Goal: Task Accomplishment & Management: Manage account settings

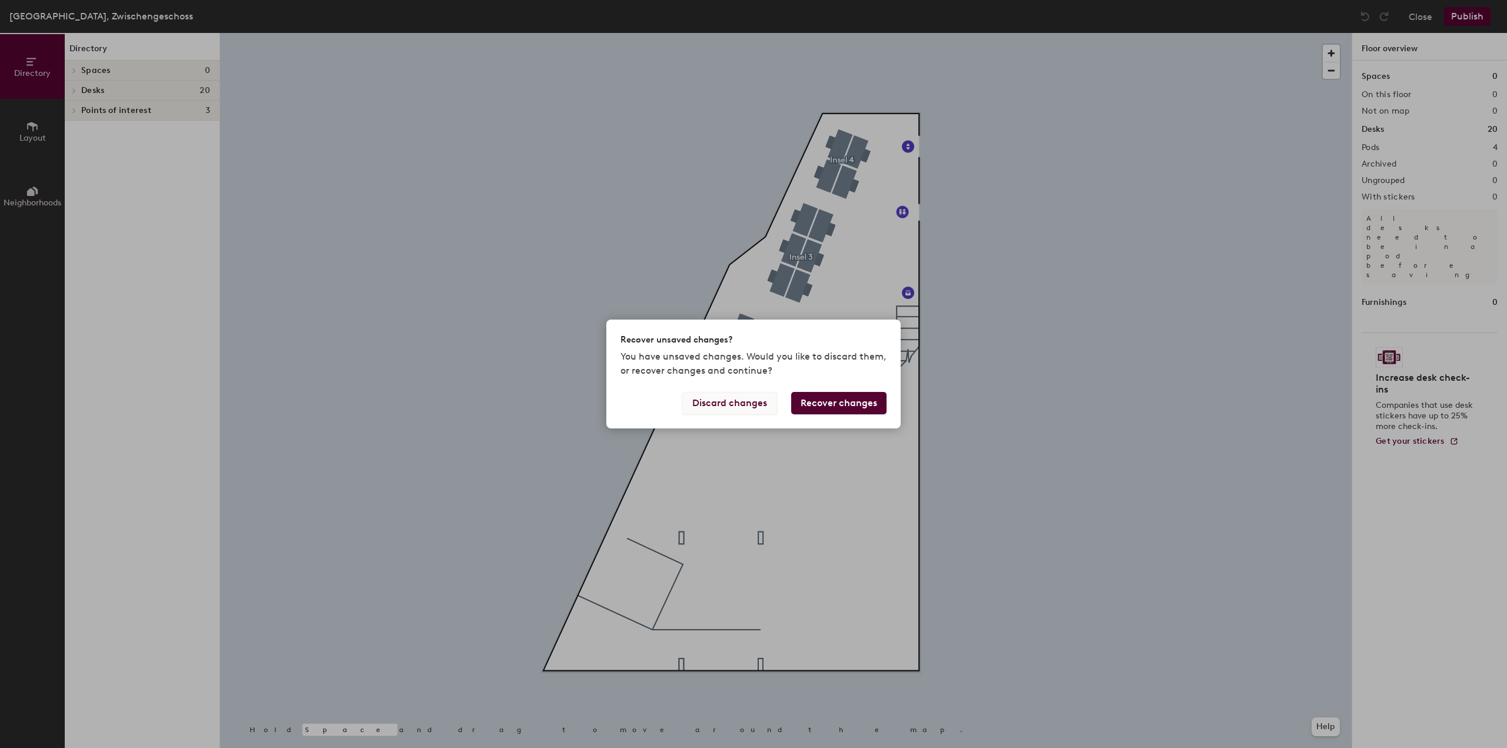
click at [765, 399] on button "Discard changes" at bounding box center [729, 403] width 95 height 22
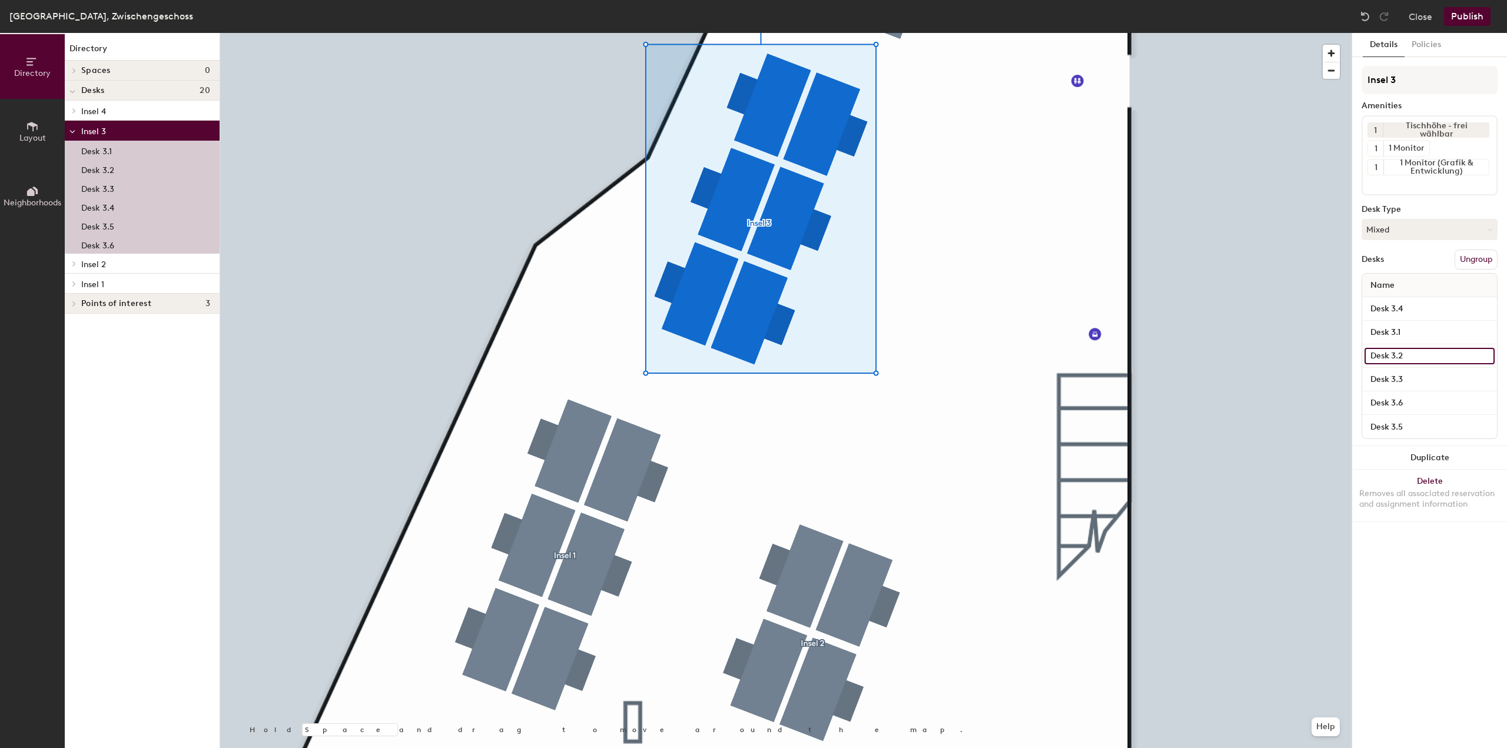
click at [1407, 352] on input "Desk 3.2" at bounding box center [1430, 356] width 130 height 16
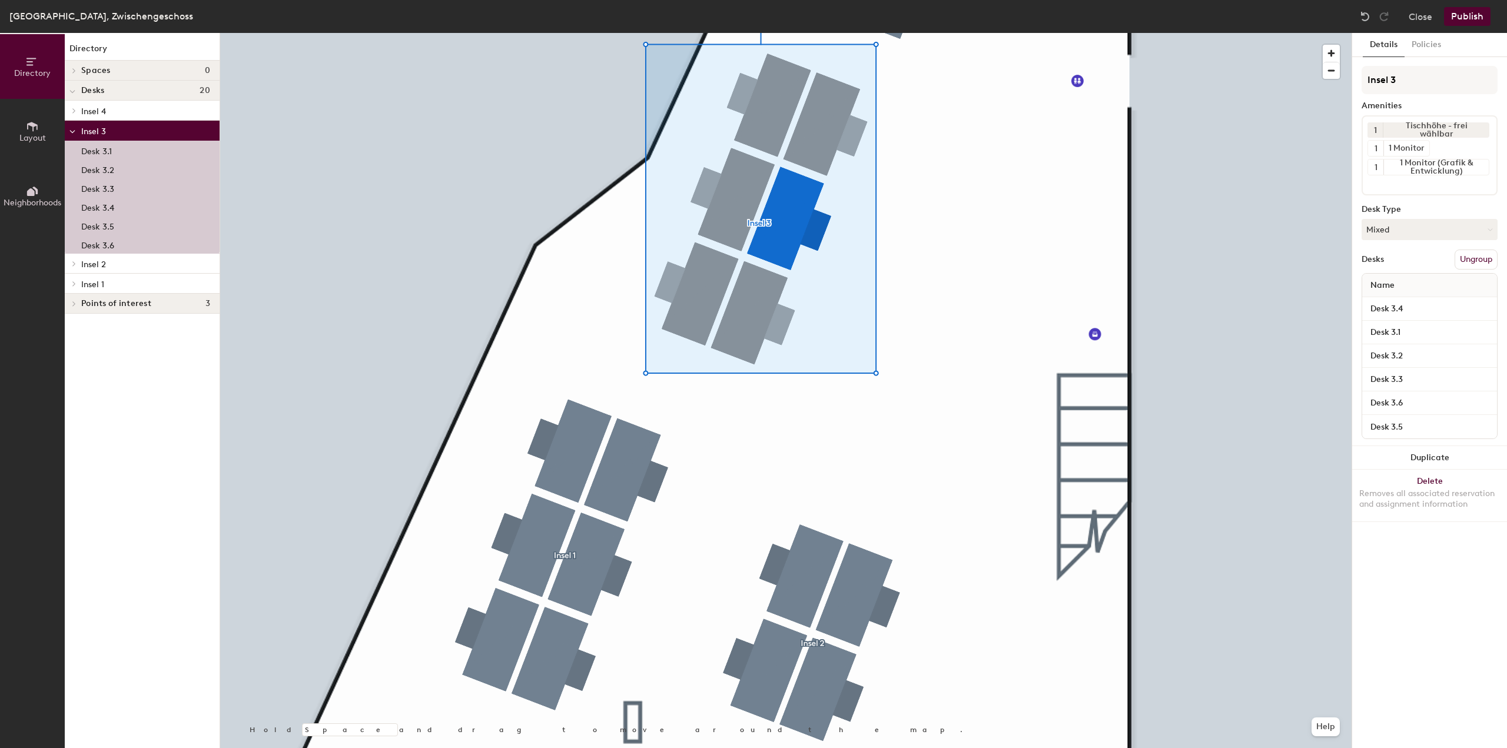
click at [1290, 33] on div at bounding box center [786, 33] width 1132 height 0
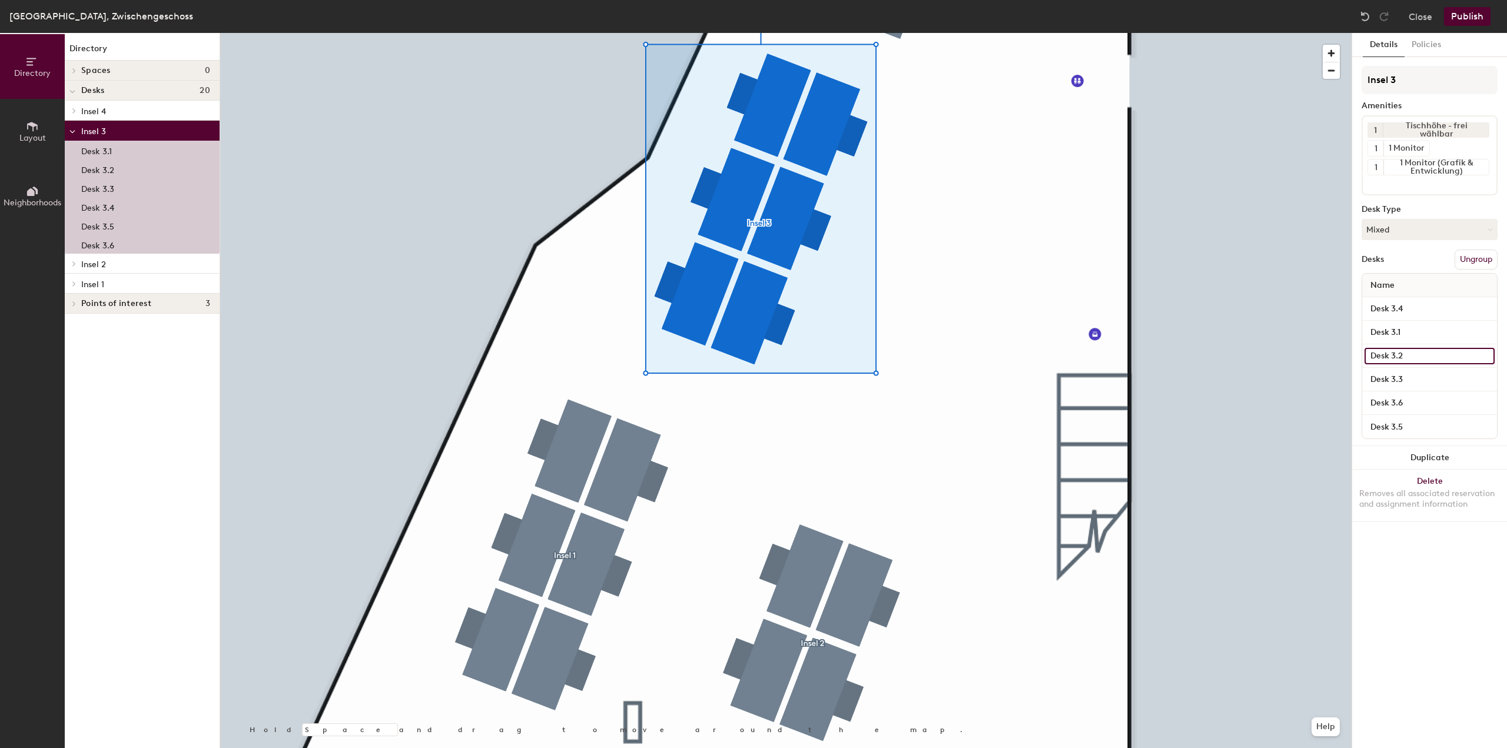
click at [1486, 356] on input "Desk 3.2" at bounding box center [1430, 356] width 130 height 16
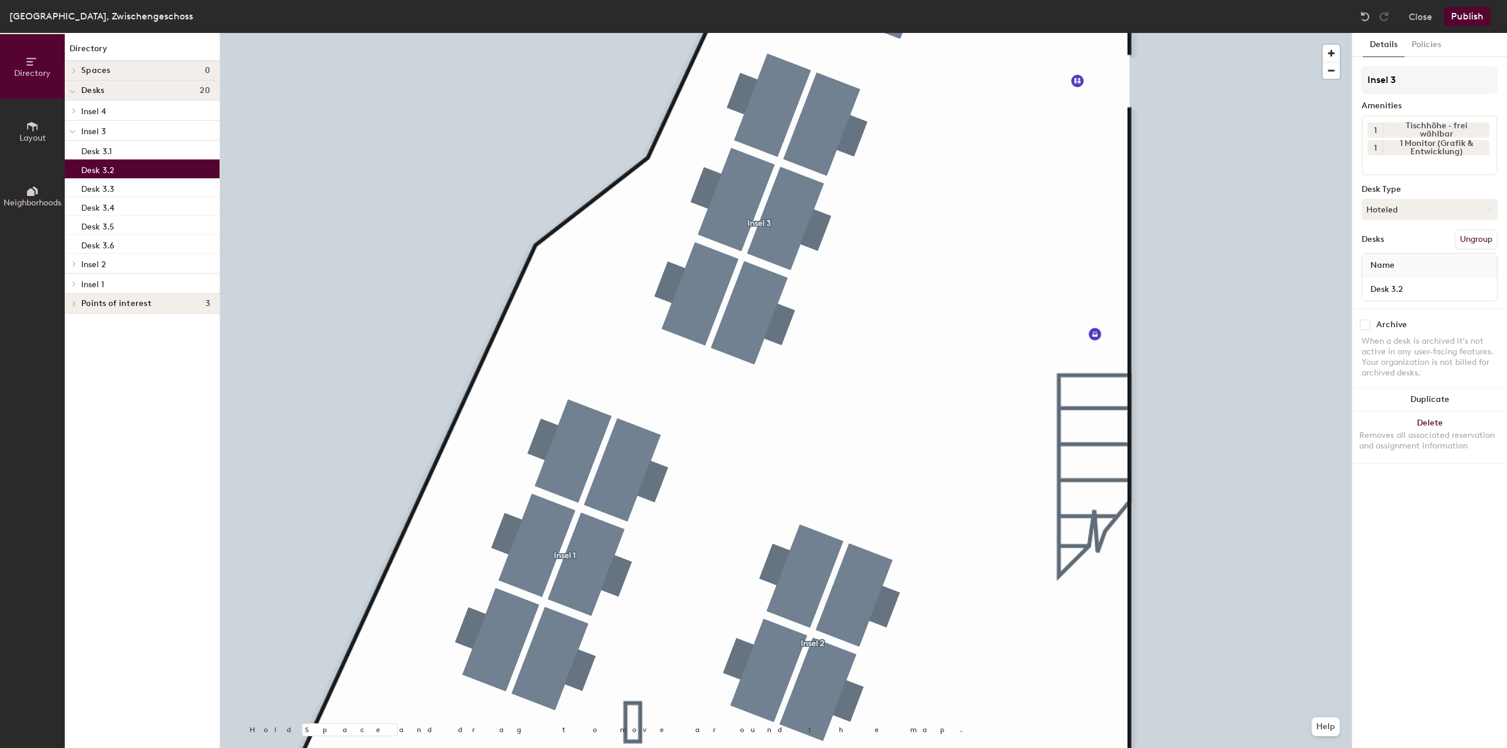
click at [97, 171] on p "Desk 3.2" at bounding box center [97, 169] width 33 height 14
click at [1430, 210] on button "Hoteled" at bounding box center [1430, 209] width 136 height 21
click at [1429, 210] on button "Hoteled" at bounding box center [1430, 209] width 136 height 21
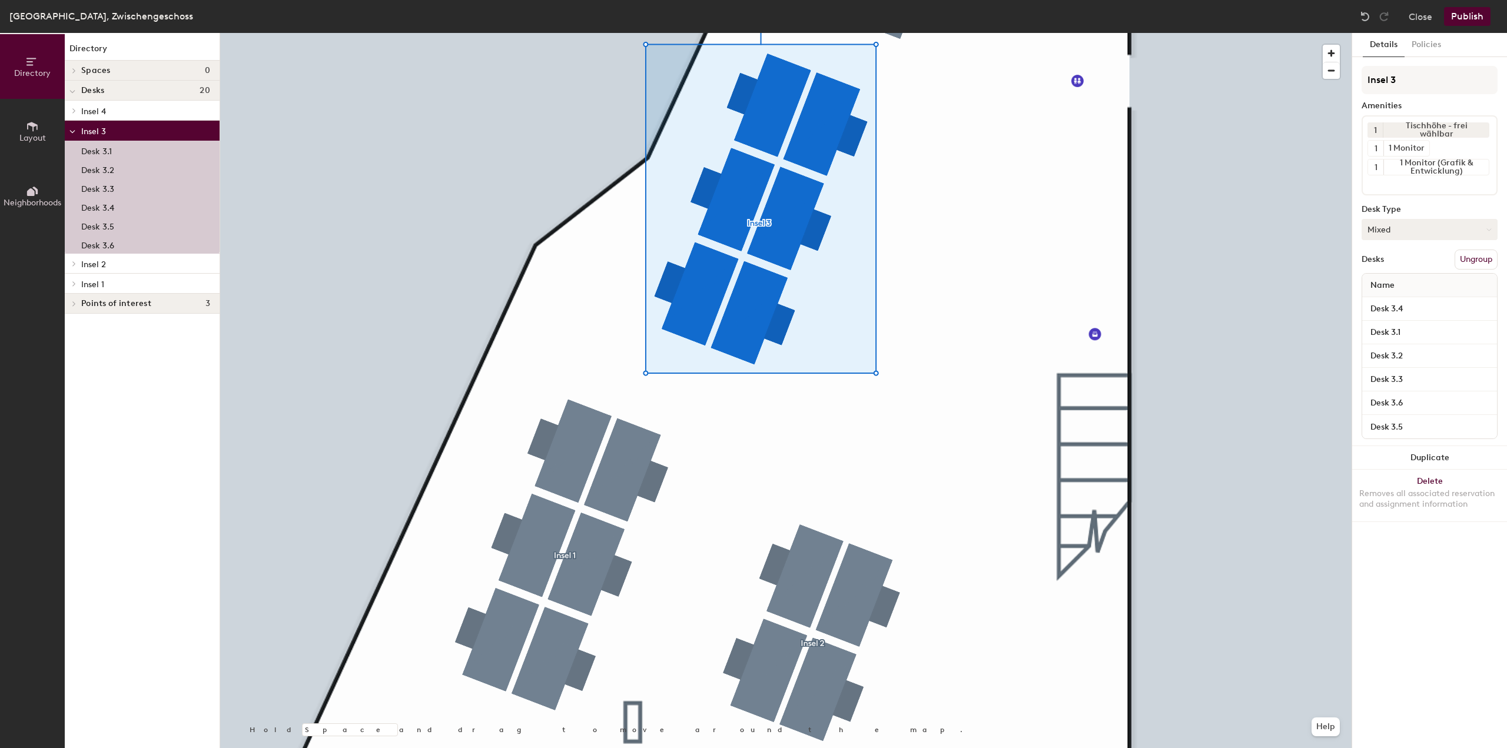
click at [1408, 223] on button "Mixed" at bounding box center [1430, 229] width 136 height 21
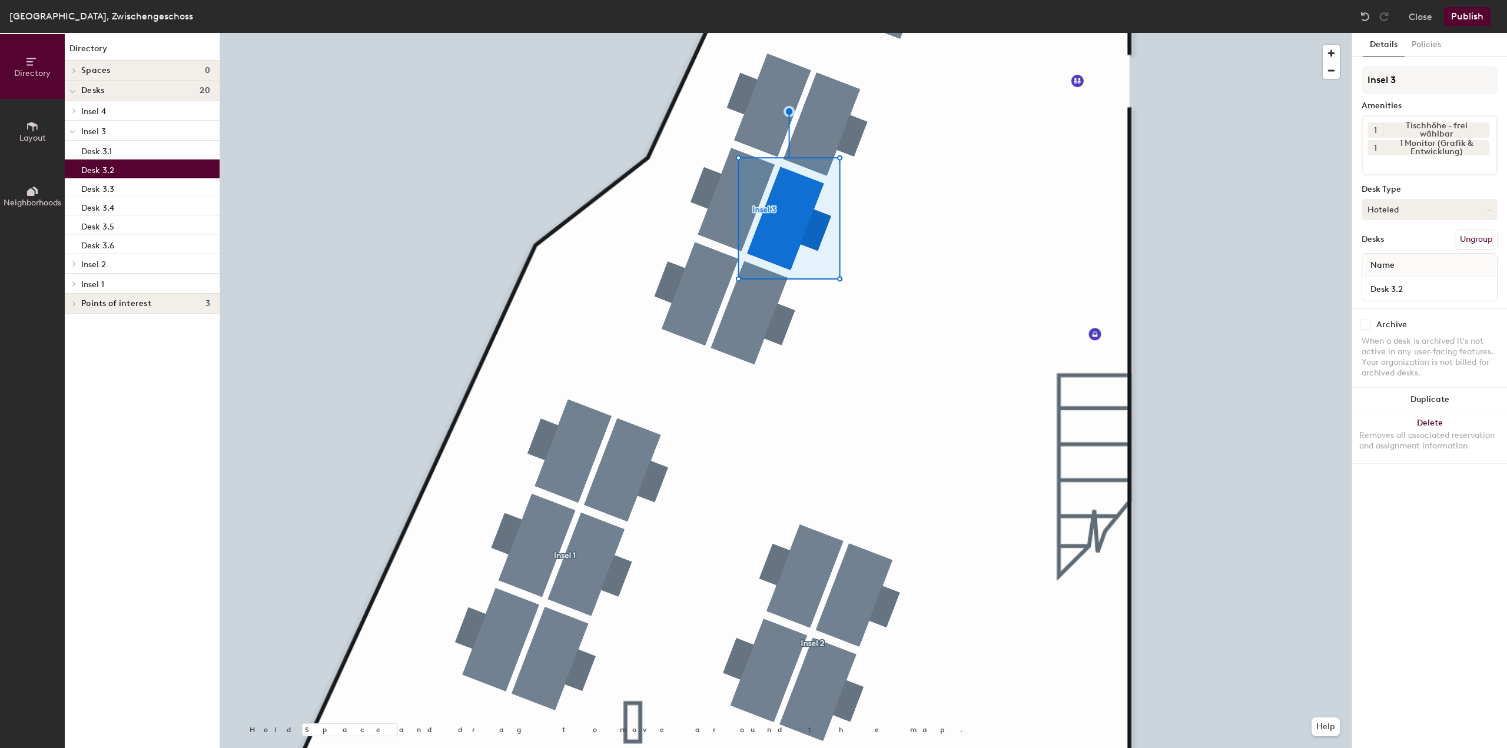
click at [1439, 212] on button "Hoteled" at bounding box center [1430, 209] width 136 height 21
click at [1400, 245] on div "Assigned" at bounding box center [1422, 246] width 118 height 18
click at [1420, 47] on button "Policies" at bounding box center [1427, 45] width 44 height 24
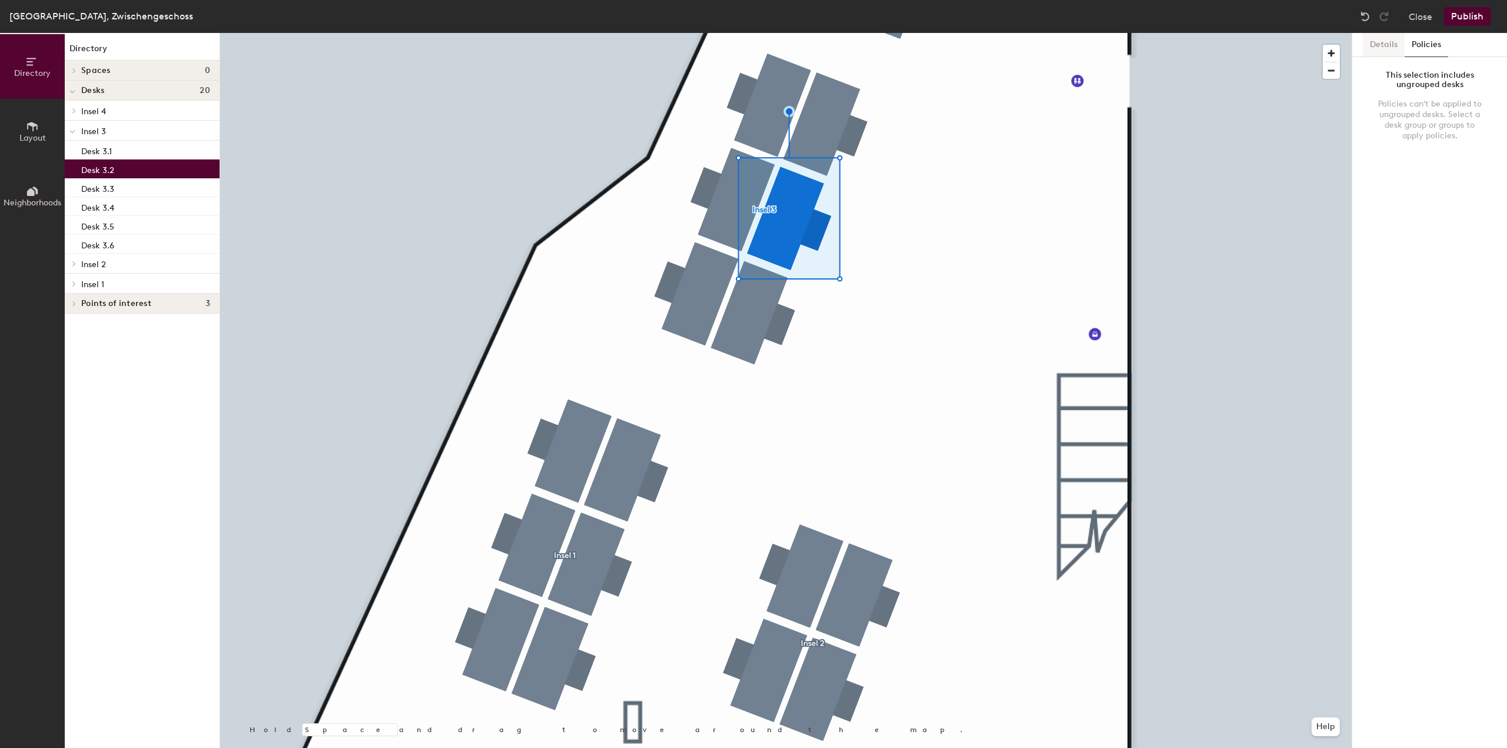
click at [1386, 43] on button "Details" at bounding box center [1384, 45] width 42 height 24
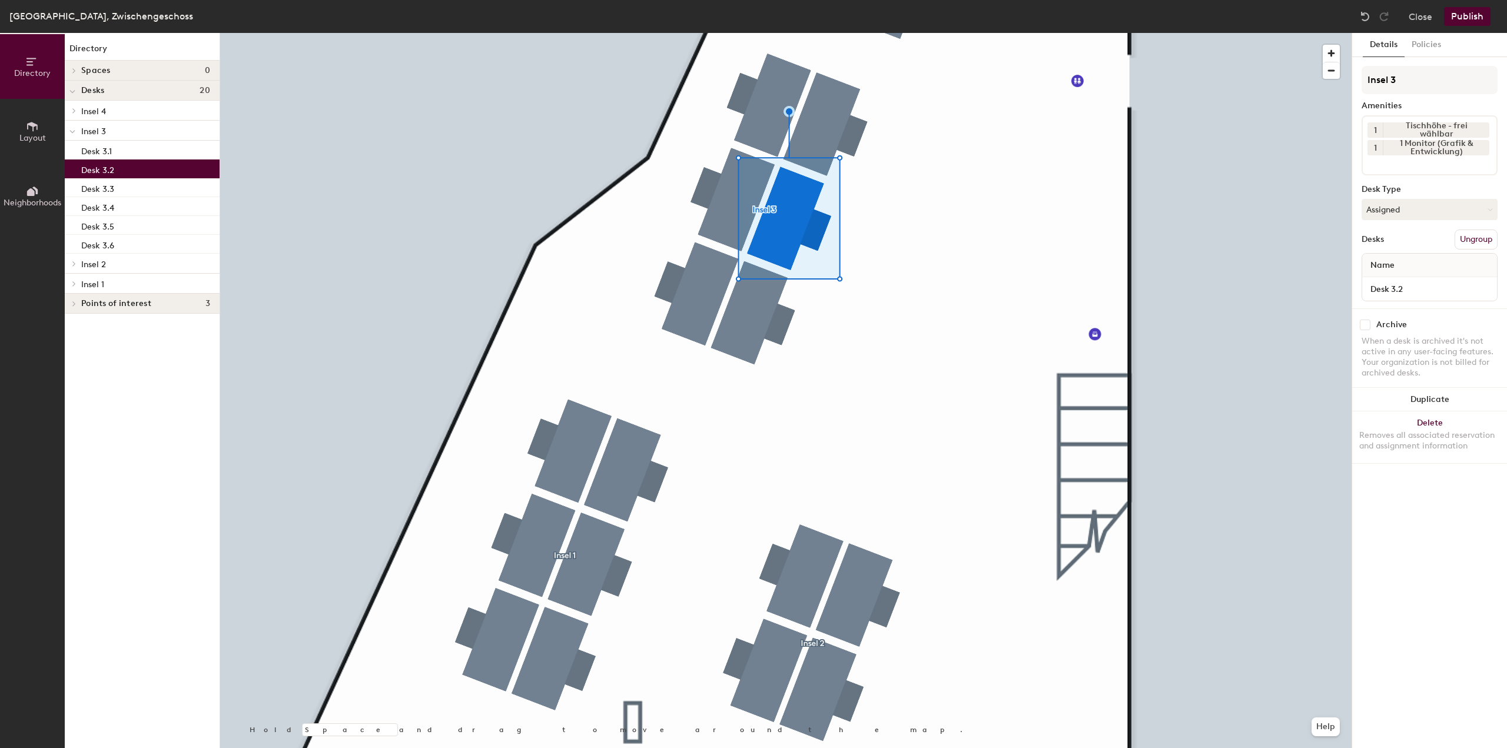
click at [1465, 14] on button "Publish" at bounding box center [1467, 16] width 47 height 19
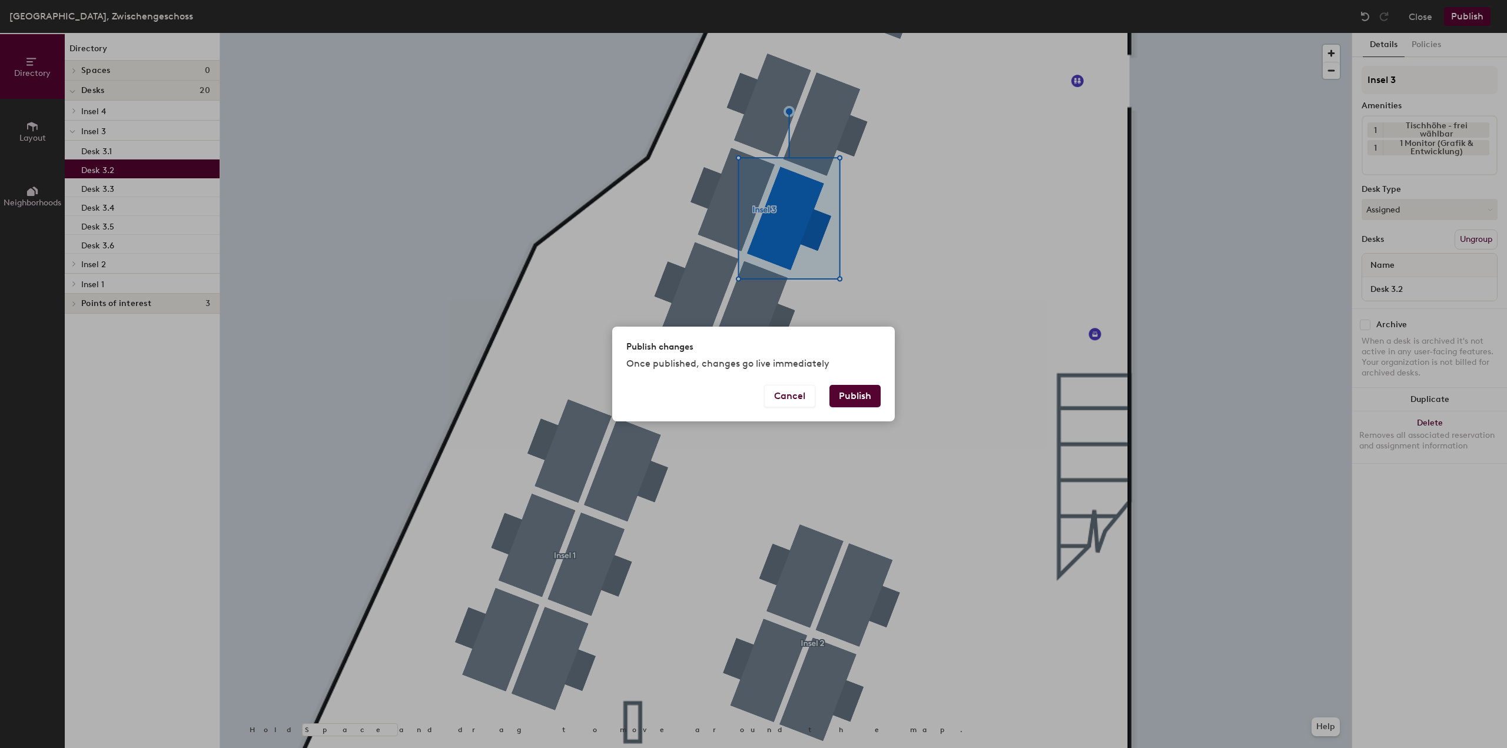
click at [856, 397] on button "Publish" at bounding box center [855, 396] width 51 height 22
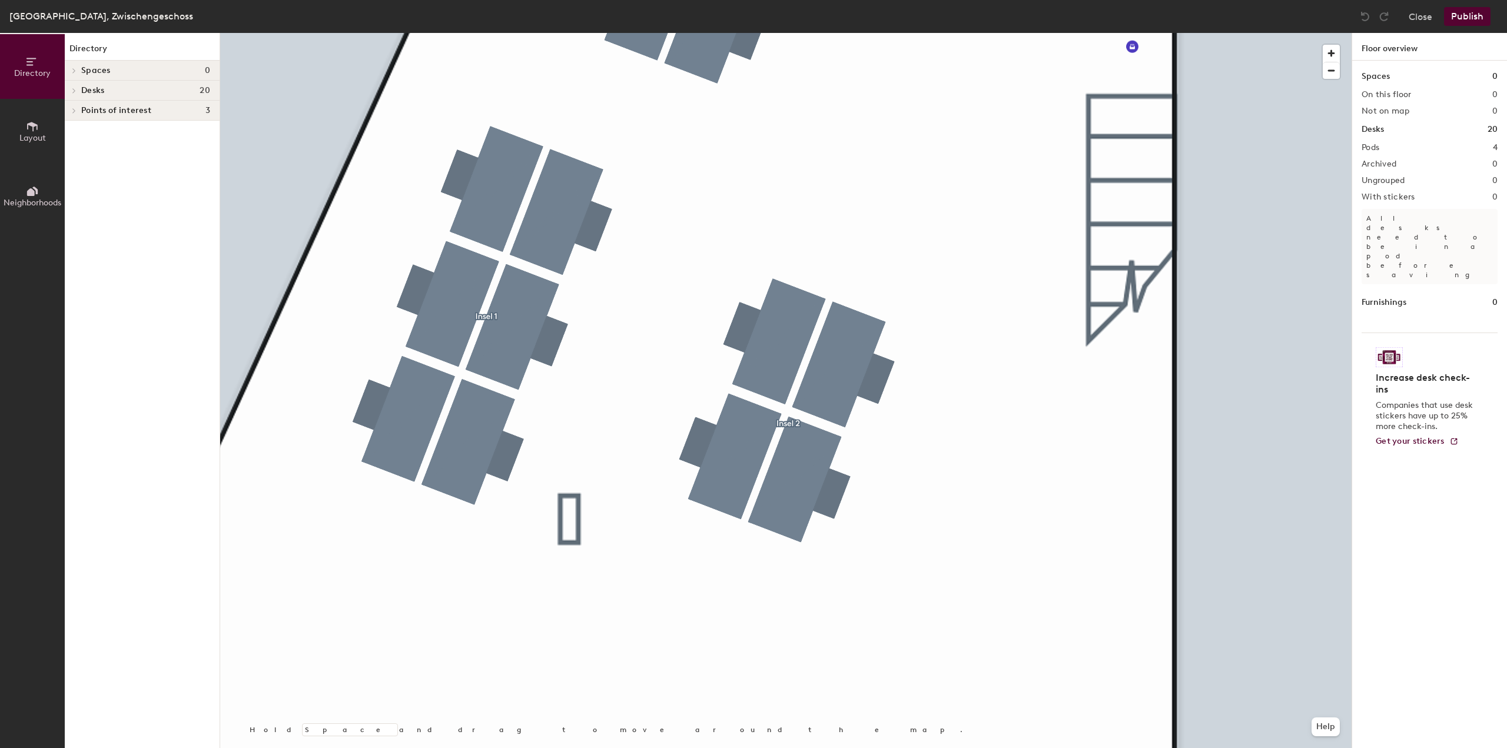
click at [755, 33] on div at bounding box center [786, 33] width 1132 height 0
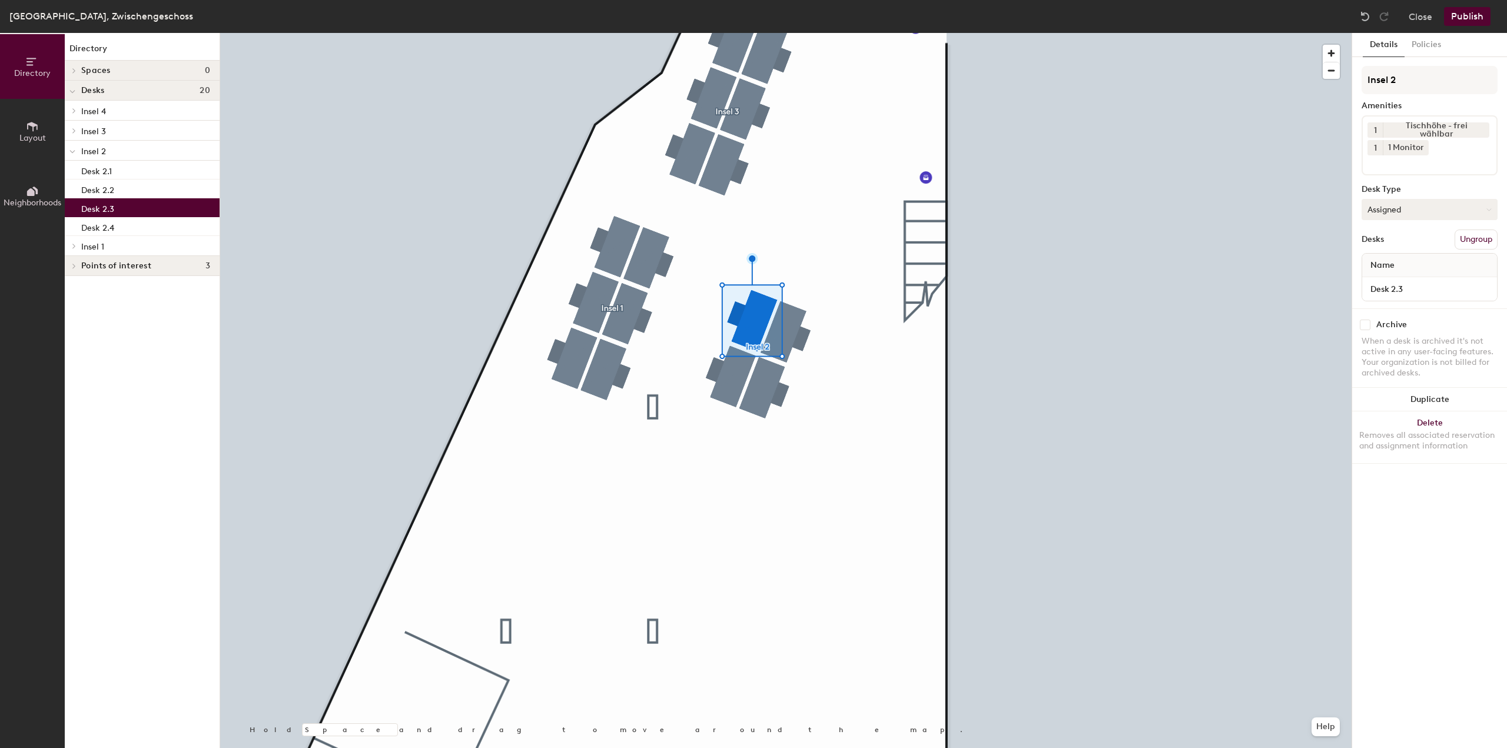
click at [1420, 207] on button "Assigned" at bounding box center [1430, 209] width 136 height 21
click at [1396, 278] on div "Hoteled" at bounding box center [1422, 282] width 118 height 18
click at [1465, 23] on button "Publish" at bounding box center [1467, 16] width 47 height 19
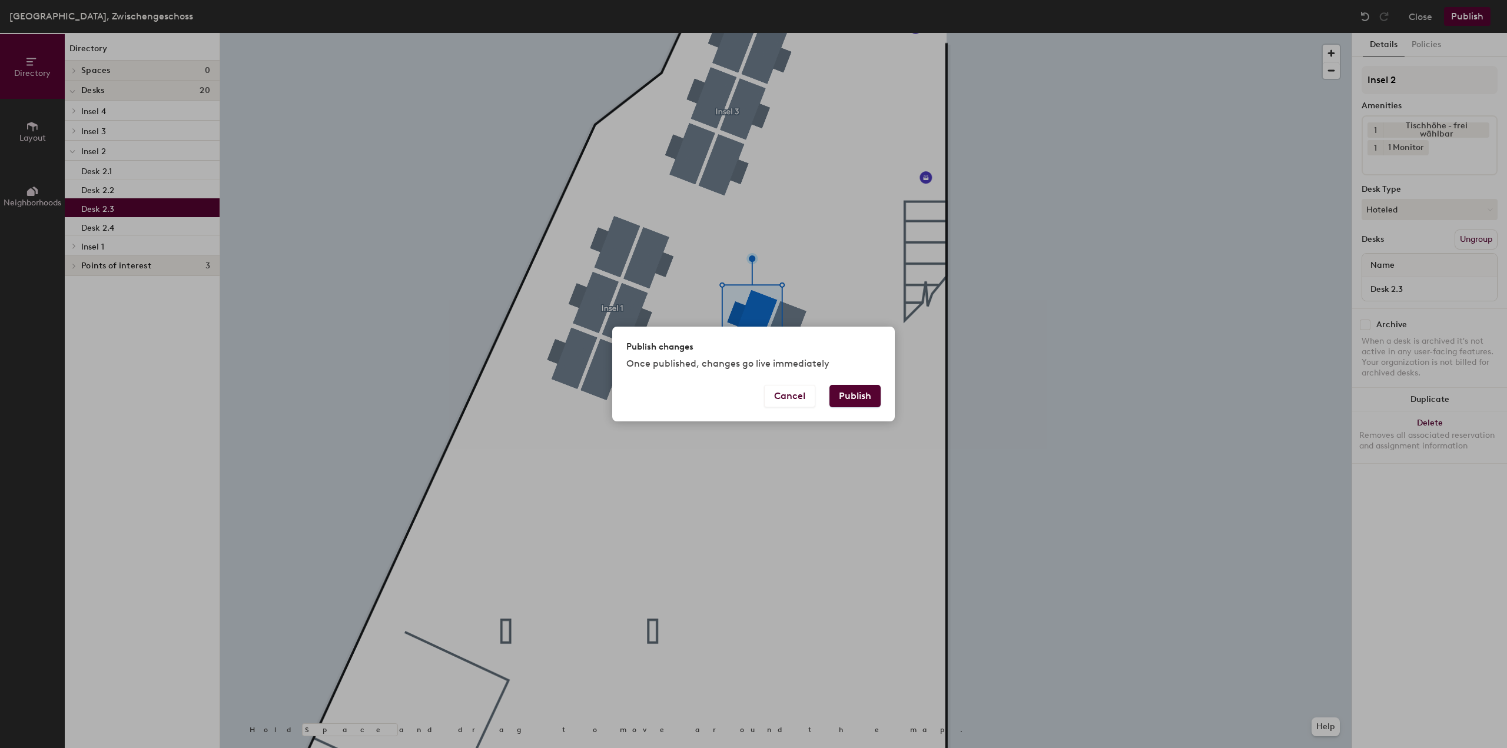
click at [864, 386] on button "Publish" at bounding box center [855, 396] width 51 height 22
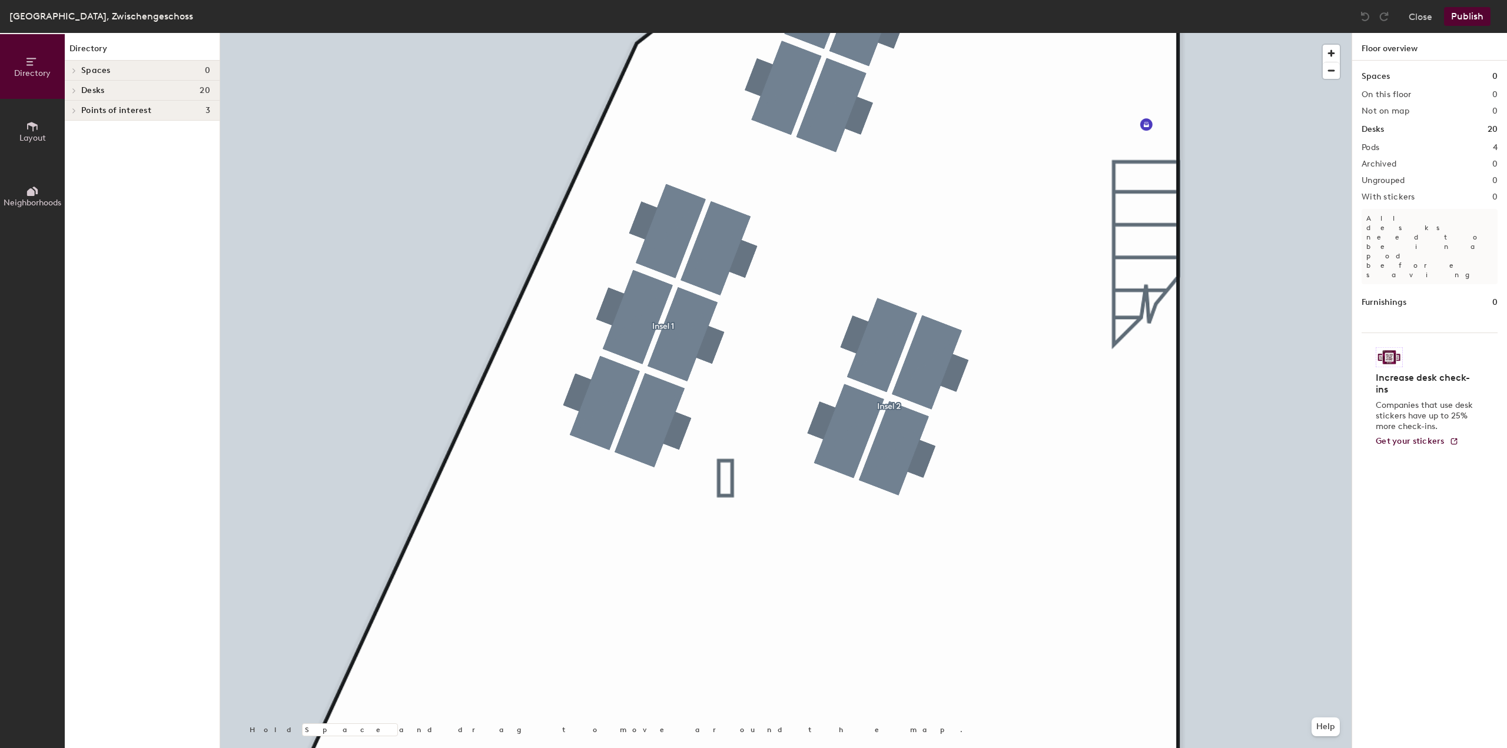
click at [92, 92] on span "Desks" at bounding box center [92, 90] width 23 height 9
click at [91, 170] on span "Insel 1" at bounding box center [92, 172] width 23 height 10
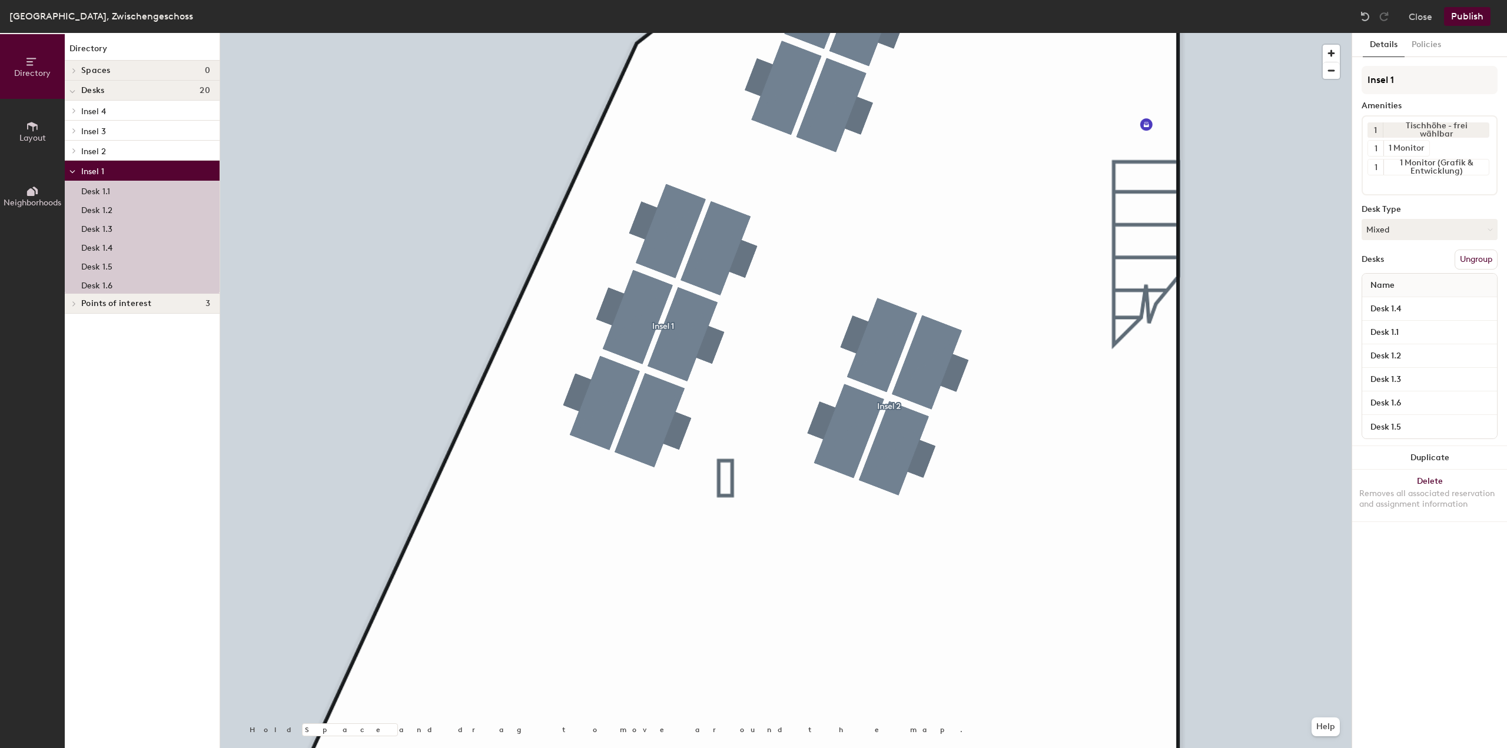
click at [114, 204] on div "Desk 1.2" at bounding box center [142, 209] width 155 height 19
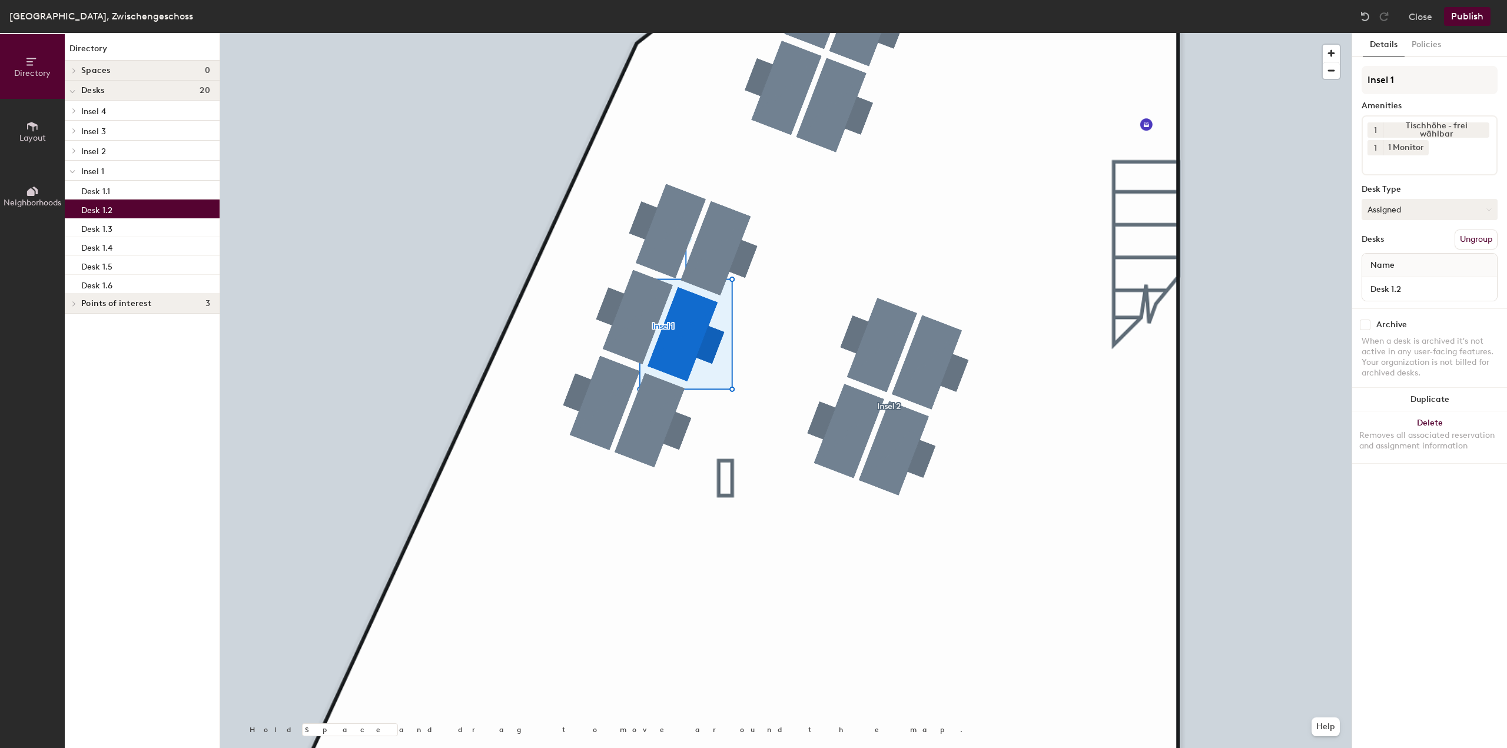
click at [1484, 208] on button "Assigned" at bounding box center [1430, 209] width 136 height 21
click at [1402, 273] on div "Hoteled" at bounding box center [1422, 282] width 118 height 18
click at [1479, 11] on button "Publish" at bounding box center [1467, 16] width 47 height 19
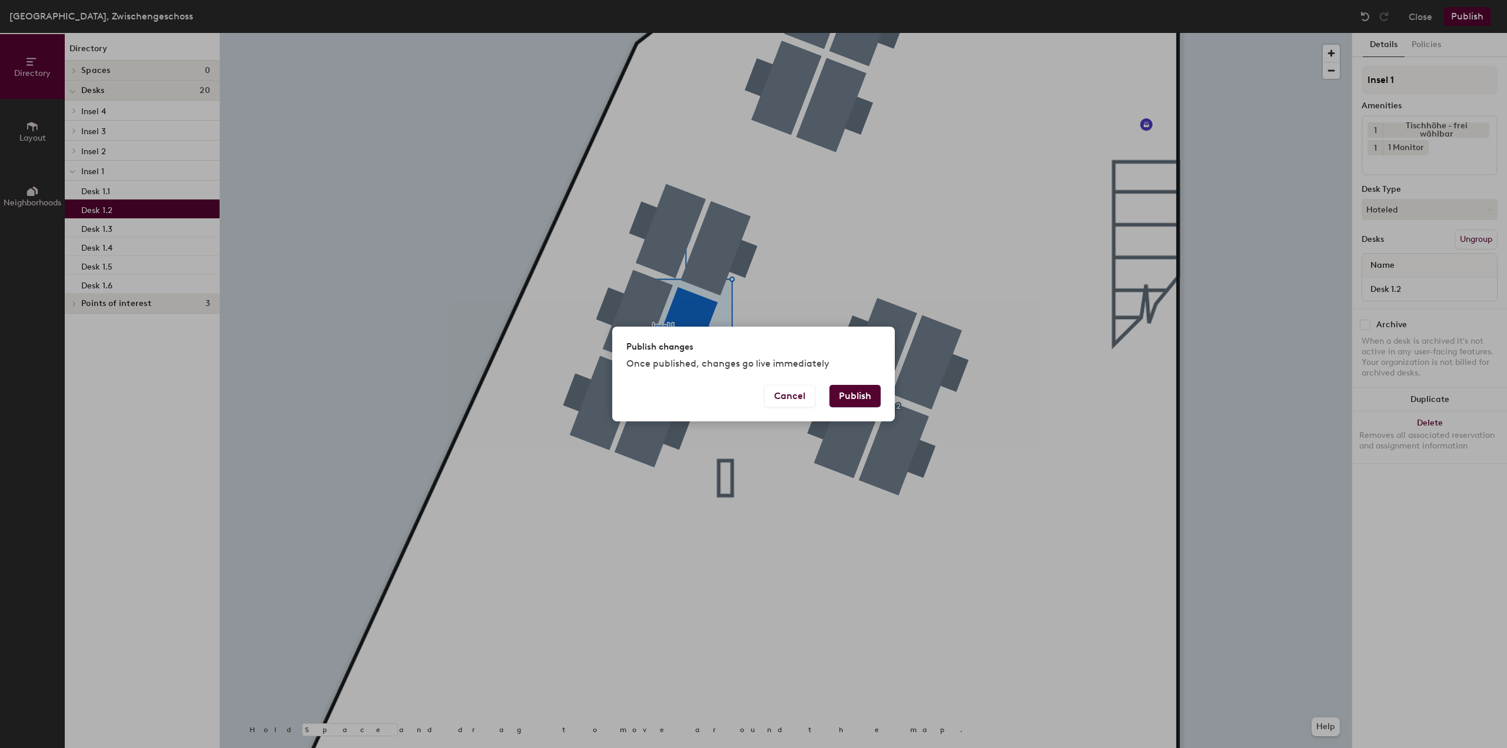
click at [860, 388] on button "Publish" at bounding box center [855, 396] width 51 height 22
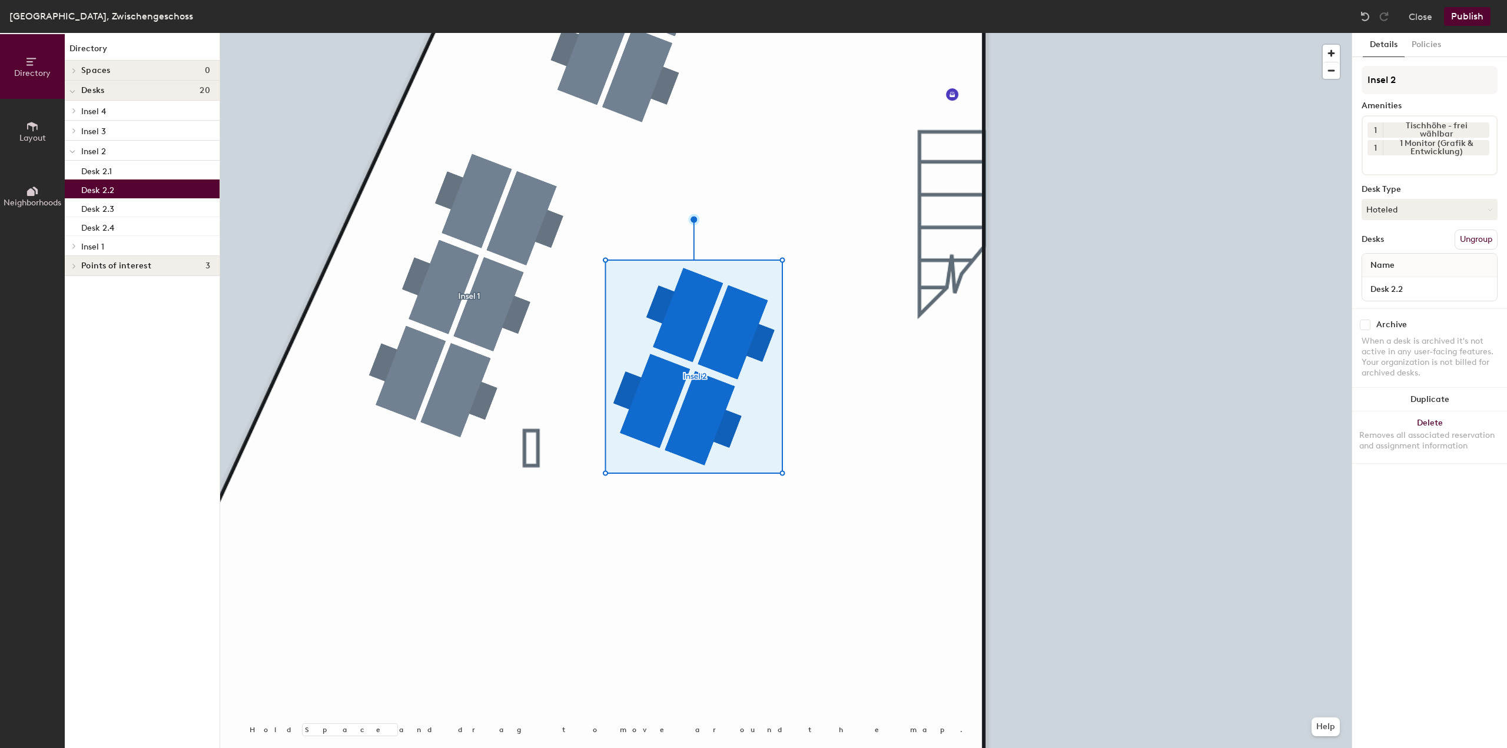
click at [100, 187] on p "Desk 2.2" at bounding box center [97, 189] width 33 height 14
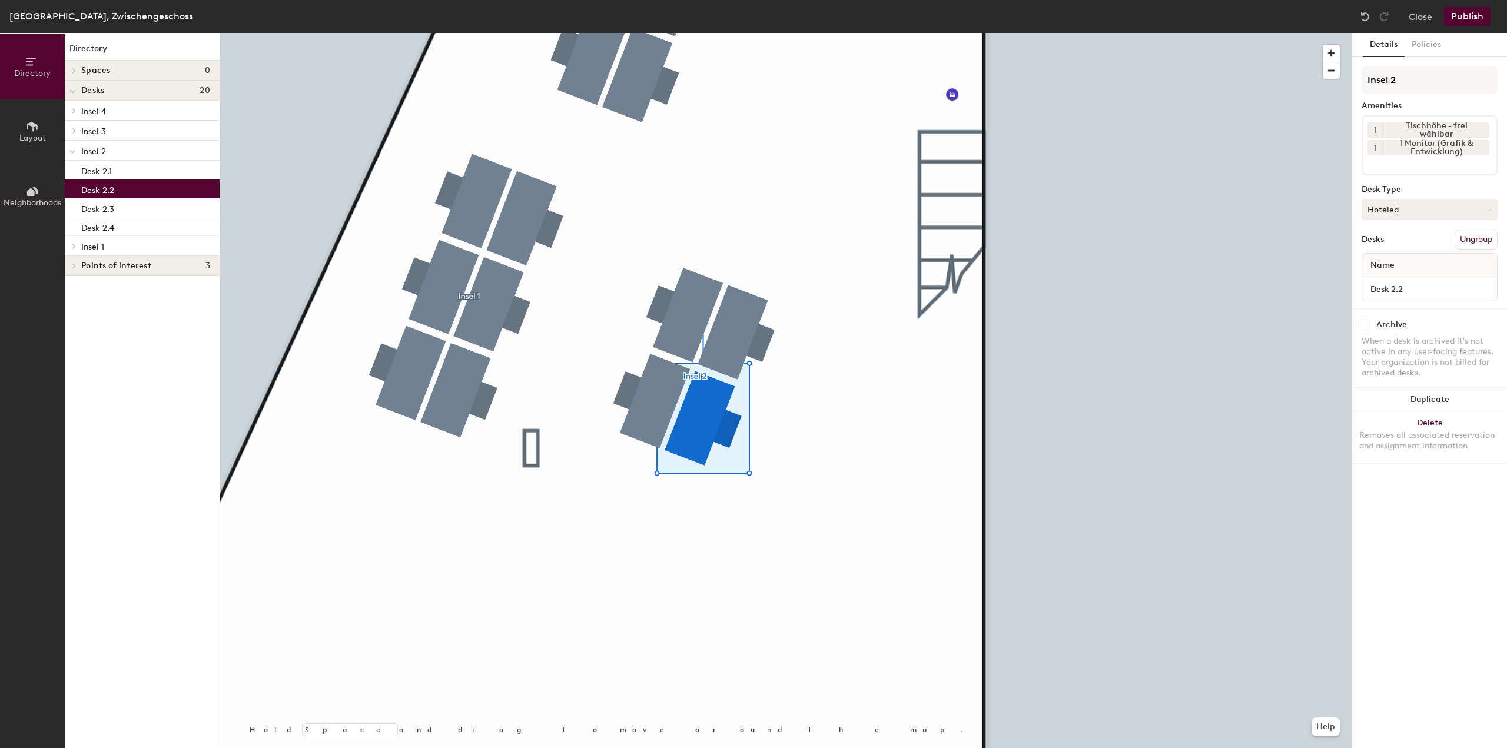
click at [1462, 213] on button "Hoteled" at bounding box center [1430, 209] width 136 height 21
click at [1417, 244] on div "Assigned" at bounding box center [1422, 246] width 118 height 18
click at [1466, 16] on button "Publish" at bounding box center [1467, 16] width 47 height 19
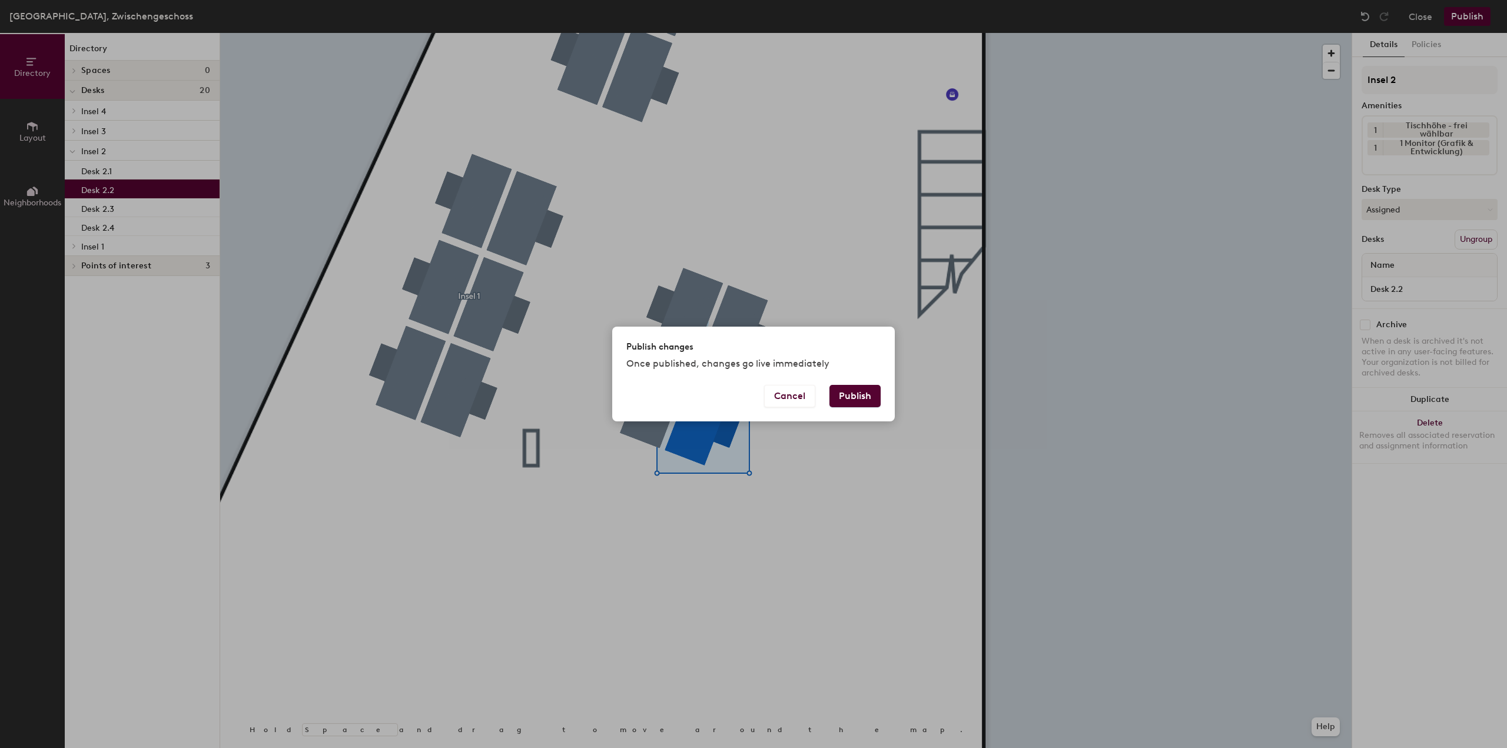
click at [864, 400] on button "Publish" at bounding box center [855, 396] width 51 height 22
